Goal: Register for event/course

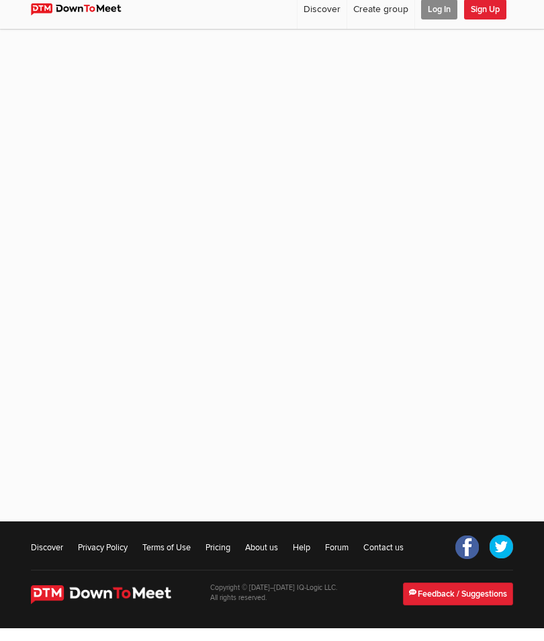
scroll to position [101, 0]
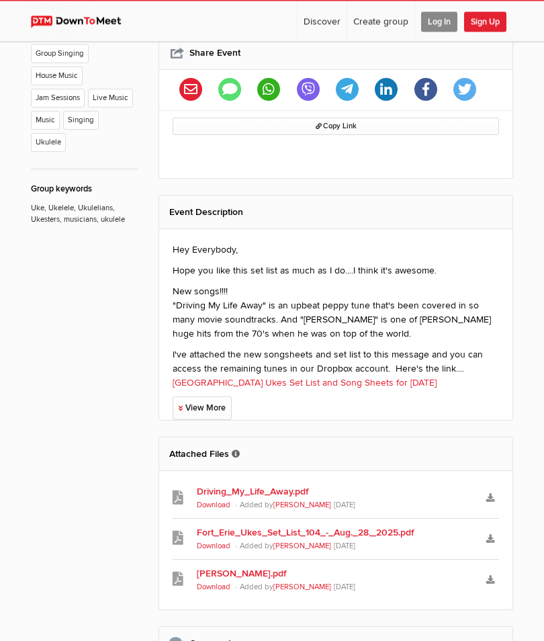
scroll to position [750, 0]
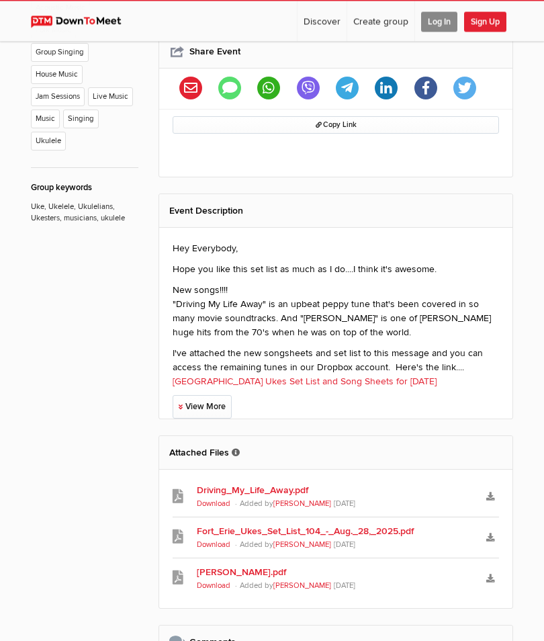
click at [289, 524] on link "Fort_Erie_Ukes_Set_List_104_-_Aug._28,_2025.pdf" at bounding box center [335, 531] width 277 height 14
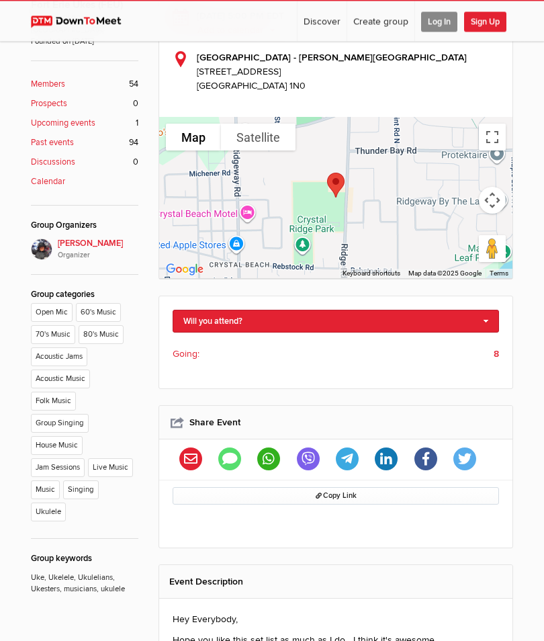
scroll to position [380, 0]
click at [490, 310] on link "Will you attend?" at bounding box center [336, 321] width 326 height 23
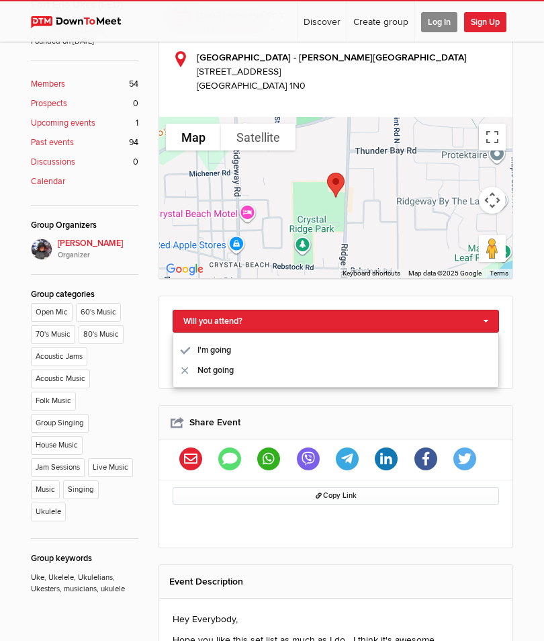
click at [229, 340] on link "I'm going" at bounding box center [335, 350] width 325 height 20
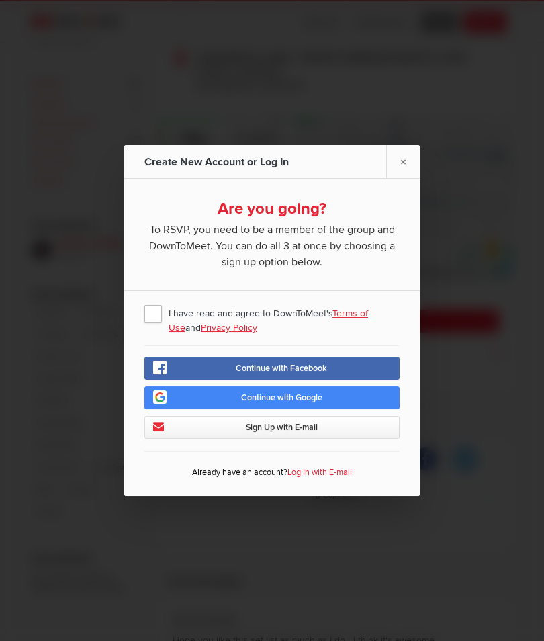
click at [325, 409] on link "Continue with Google" at bounding box center [271, 397] width 255 height 23
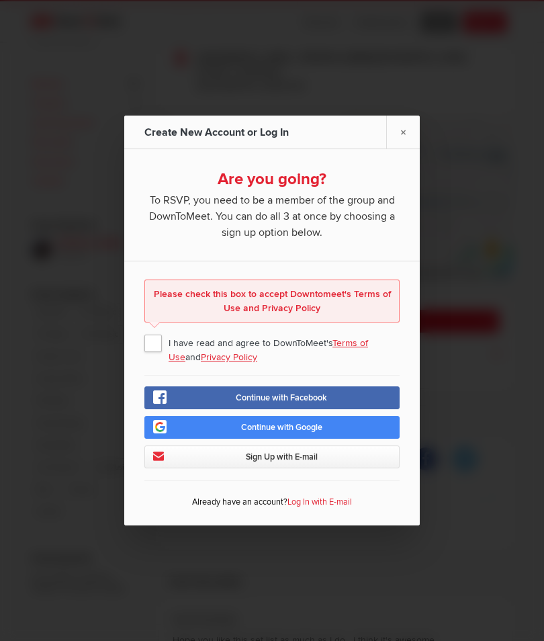
click at [158, 355] on span "I have read and agree to DownToMeet's Terms of Use and Privacy Policy" at bounding box center [271, 342] width 255 height 24
click at [0, 0] on input "I have read and agree to DownToMeet's Terms of Use and Privacy Policy" at bounding box center [0, 0] width 0 height 0
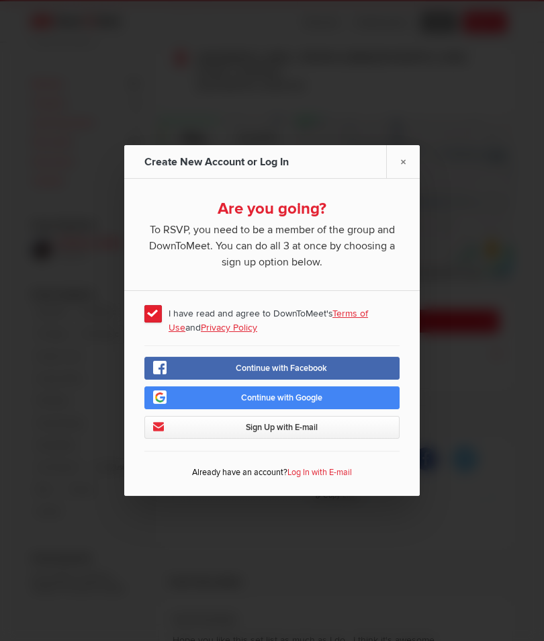
click at [328, 409] on link "Continue with Google" at bounding box center [271, 397] width 255 height 23
